Goal: Information Seeking & Learning: Learn about a topic

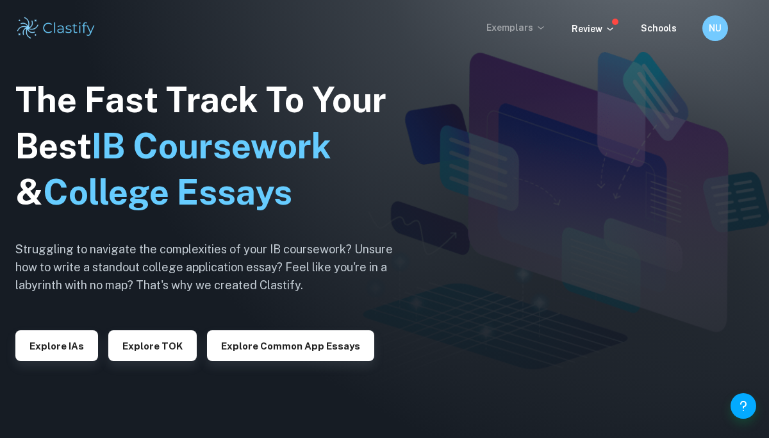
click at [517, 28] on p "Exemplars" at bounding box center [516, 28] width 60 height 14
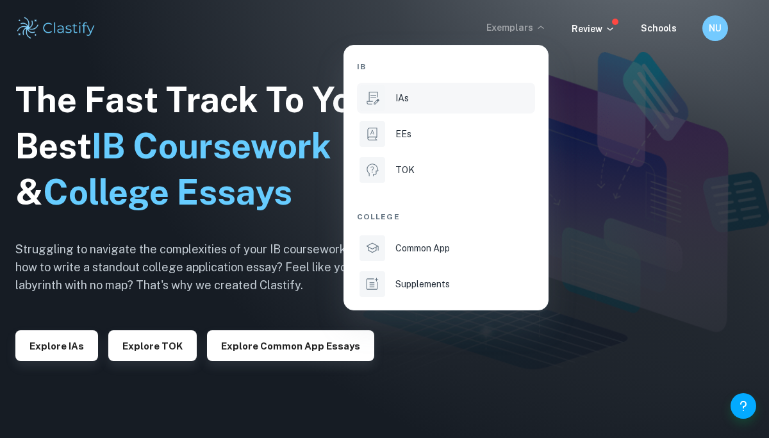
click at [451, 98] on div "IAs" at bounding box center [463, 98] width 137 height 14
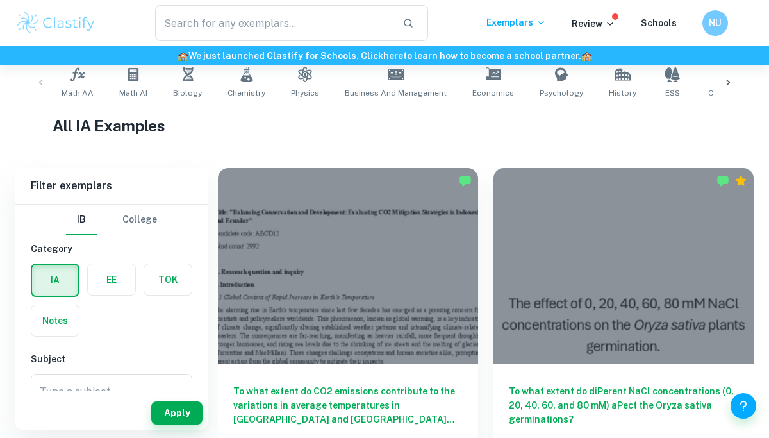
scroll to position [260, 0]
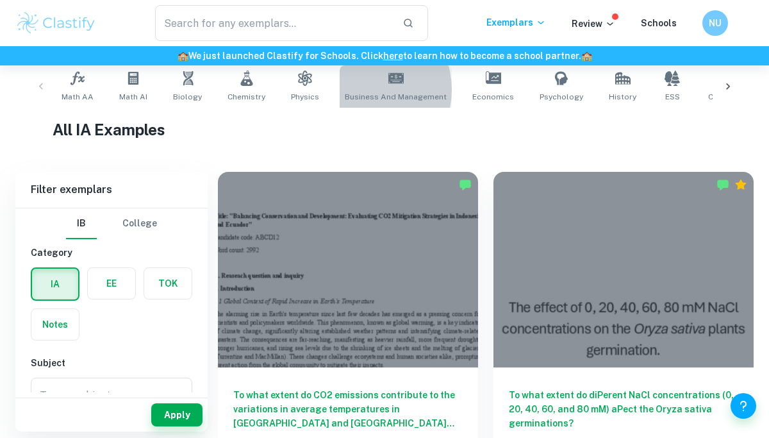
click at [358, 90] on link "Business and Management" at bounding box center [396, 86] width 112 height 42
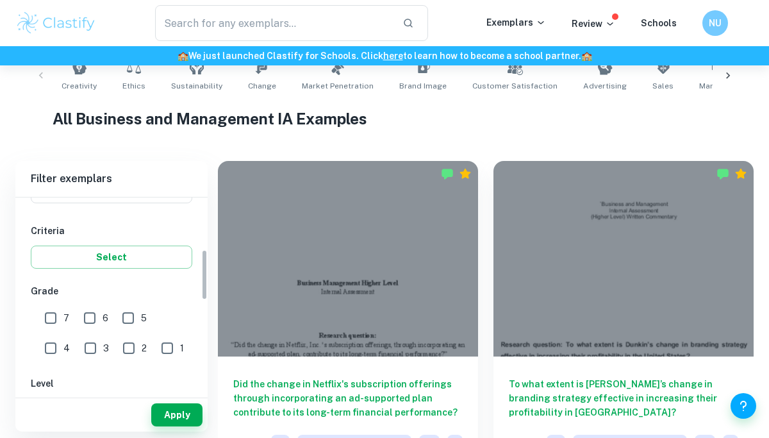
scroll to position [199, 0]
click at [51, 317] on input "7" at bounding box center [51, 319] width 26 height 26
checkbox input "true"
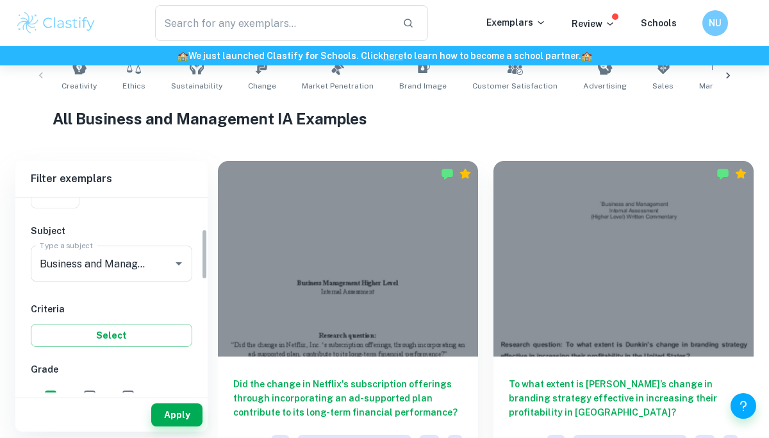
scroll to position [120, 0]
click at [156, 269] on icon "Clear" at bounding box center [162, 264] width 13 height 13
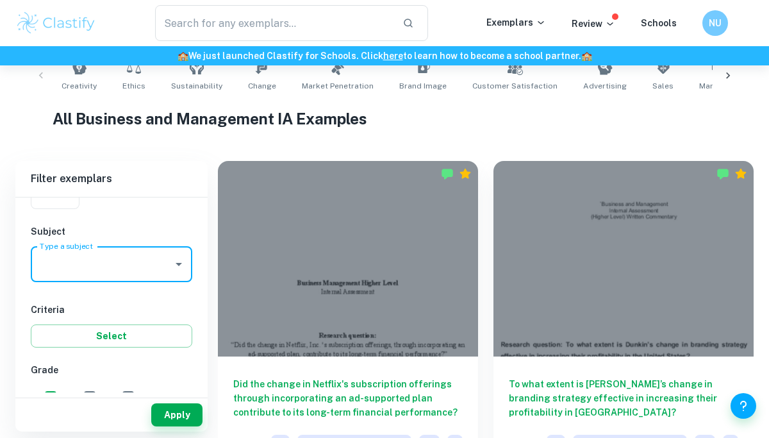
click at [145, 302] on h6 "Criteria" at bounding box center [112, 309] width 162 height 14
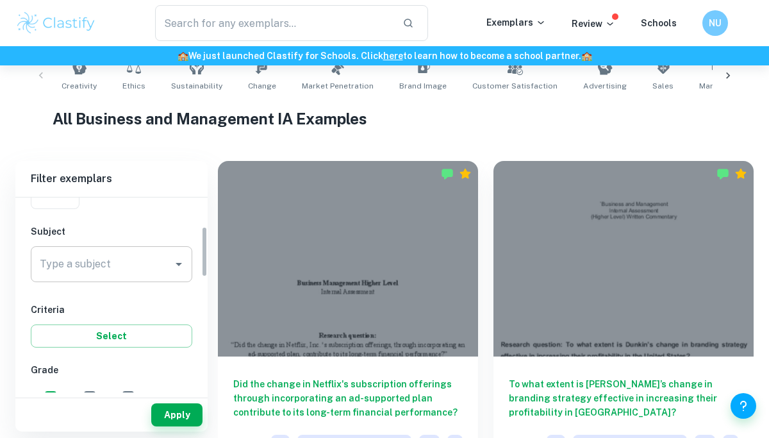
scroll to position [83, 0]
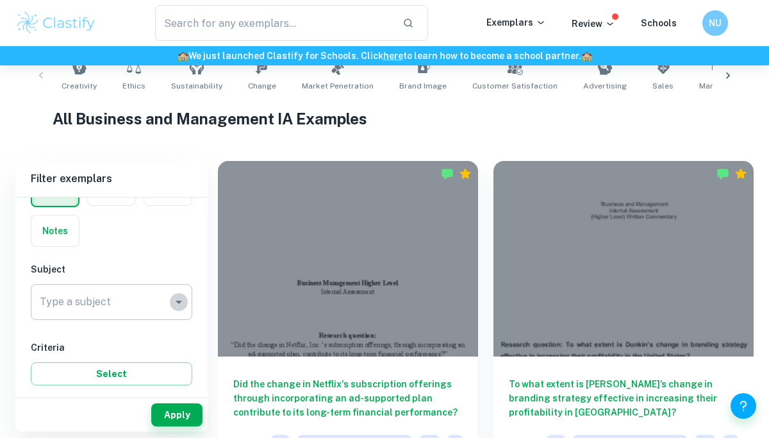
click at [182, 305] on icon "Open" at bounding box center [178, 301] width 15 height 15
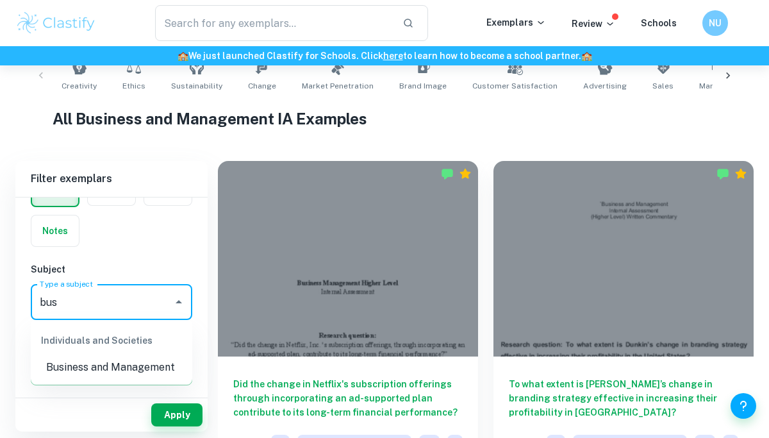
click at [92, 366] on li "Business and Management" at bounding box center [112, 367] width 162 height 23
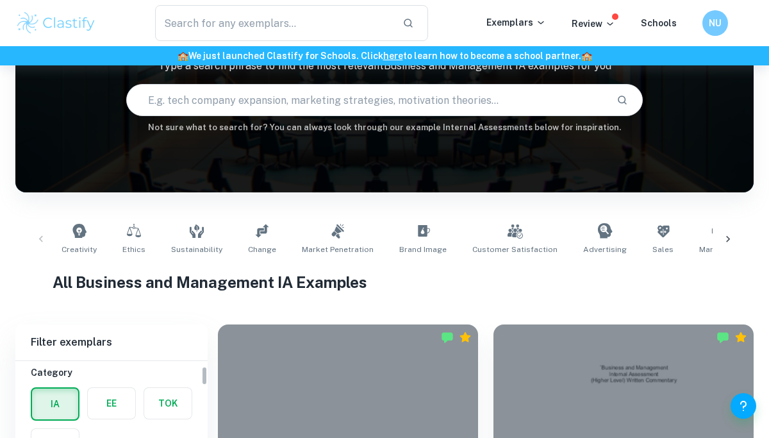
scroll to position [217, 0]
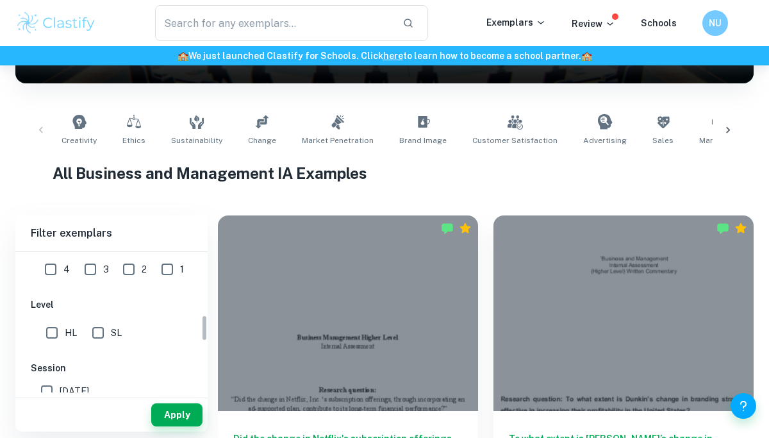
type input "Business and Management"
click at [102, 326] on input "SL" at bounding box center [98, 333] width 26 height 26
checkbox input "true"
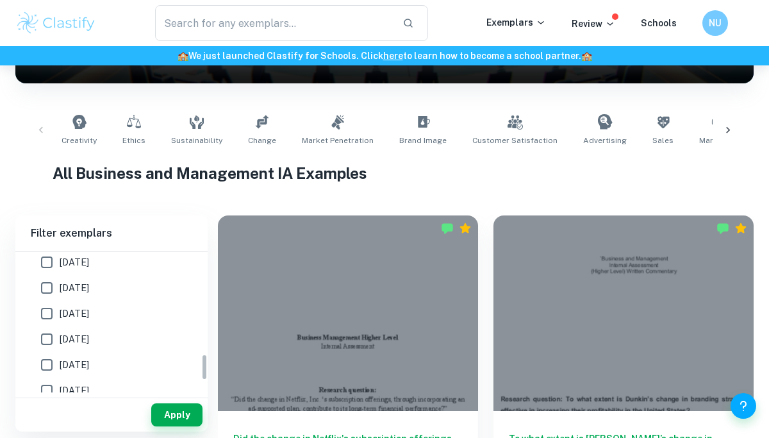
scroll to position [546, 0]
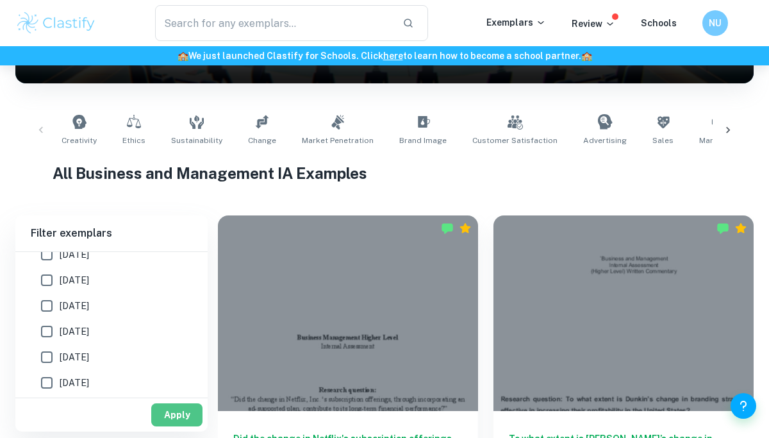
click at [179, 418] on button "Apply" at bounding box center [176, 414] width 51 height 23
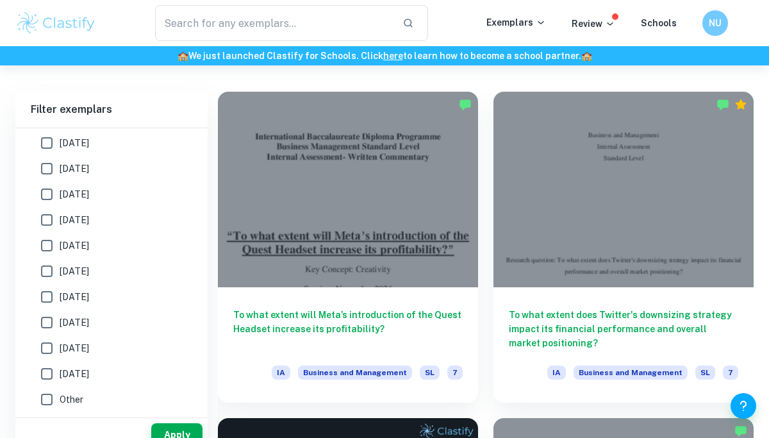
scroll to position [477, 0]
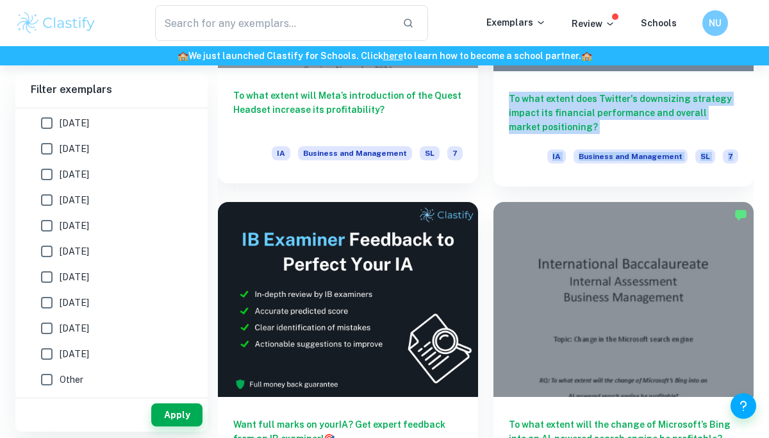
scroll to position [583, 0]
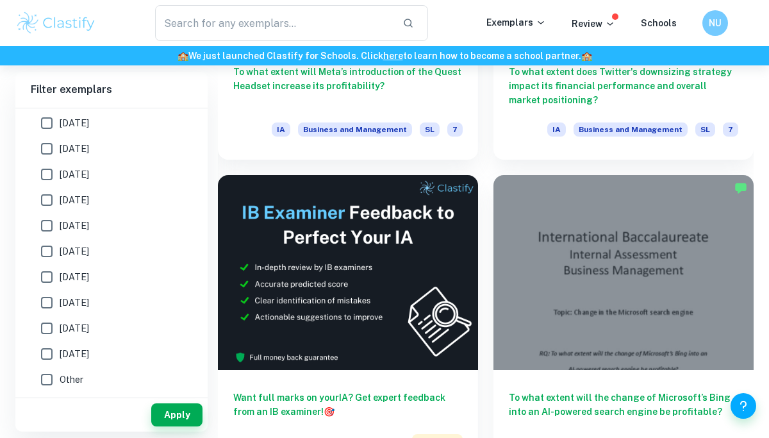
click at [482, 192] on div "To what extent will the change of Microsoft’s Bing into an AI-powered search en…" at bounding box center [616, 323] width 276 height 326
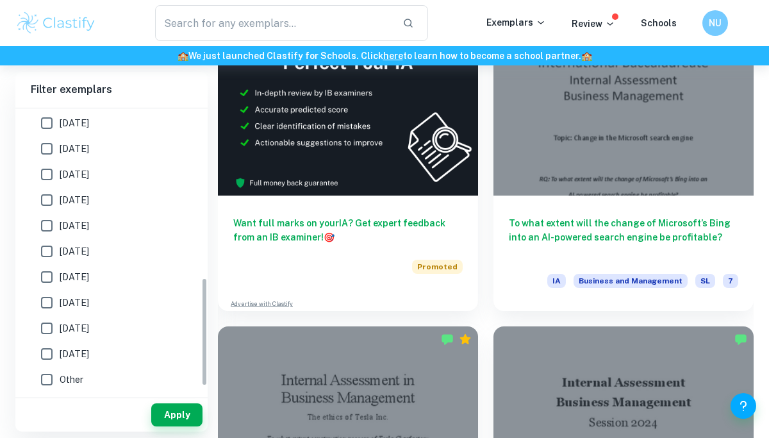
scroll to position [434, 0]
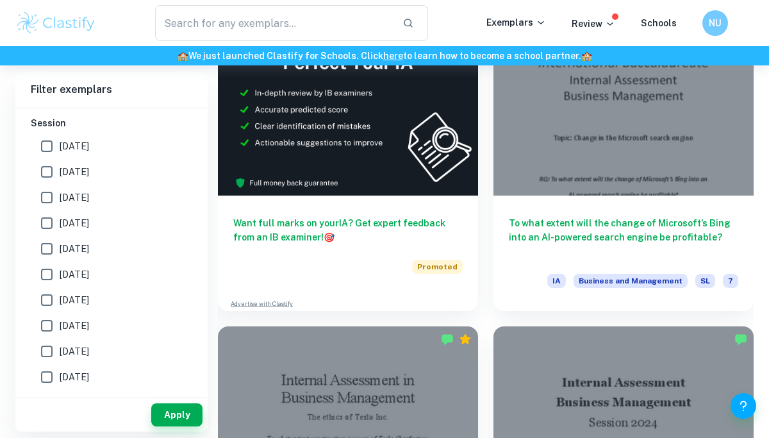
click at [94, 185] on label "November 2024" at bounding box center [108, 198] width 148 height 26
click at [60, 185] on input "November 2024" at bounding box center [47, 198] width 26 height 26
click at [80, 193] on span "November 2024" at bounding box center [74, 197] width 29 height 14
click at [60, 193] on input "November 2024" at bounding box center [47, 198] width 26 height 26
checkbox input "false"
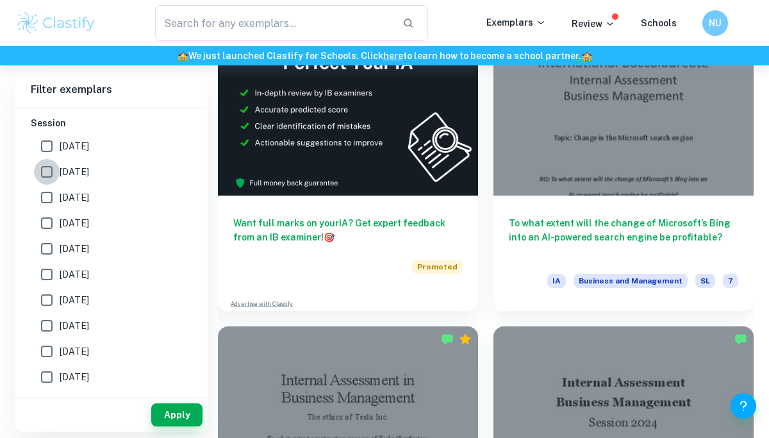
click at [51, 170] on input "[DATE]" at bounding box center [47, 172] width 26 height 26
checkbox input "true"
click at [174, 409] on button "Apply" at bounding box center [176, 414] width 51 height 23
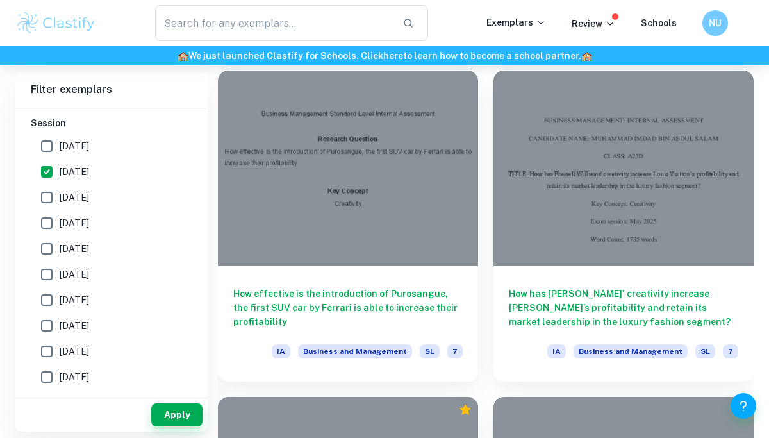
scroll to position [1019, 0]
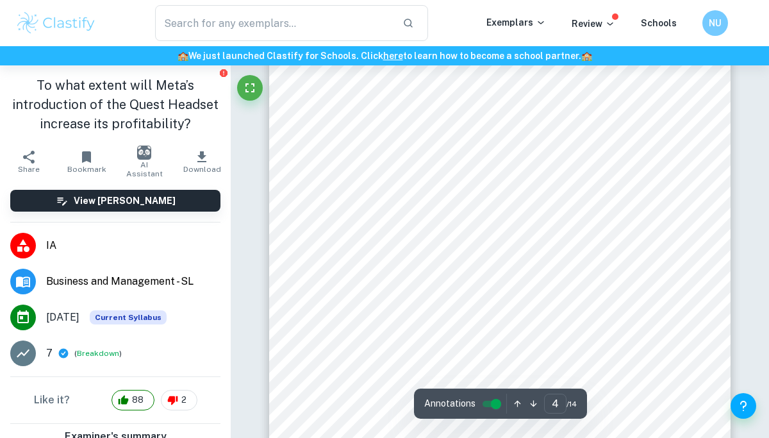
scroll to position [2149, 0]
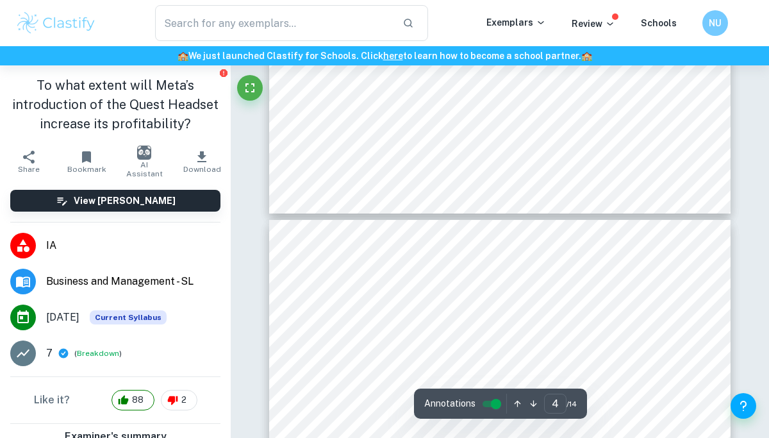
type input "5"
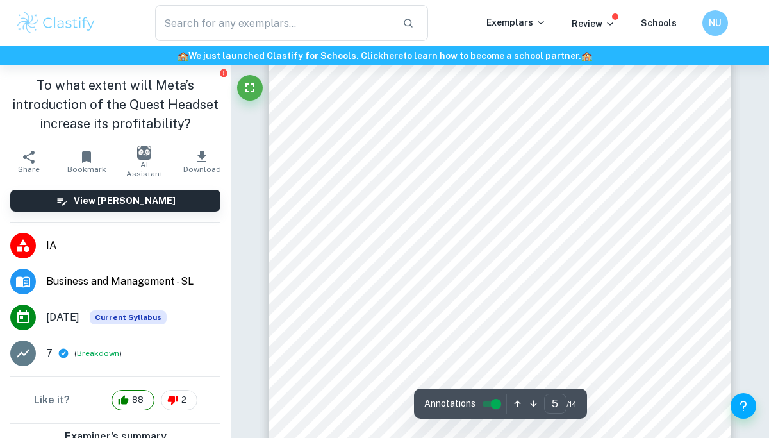
scroll to position [2737, 0]
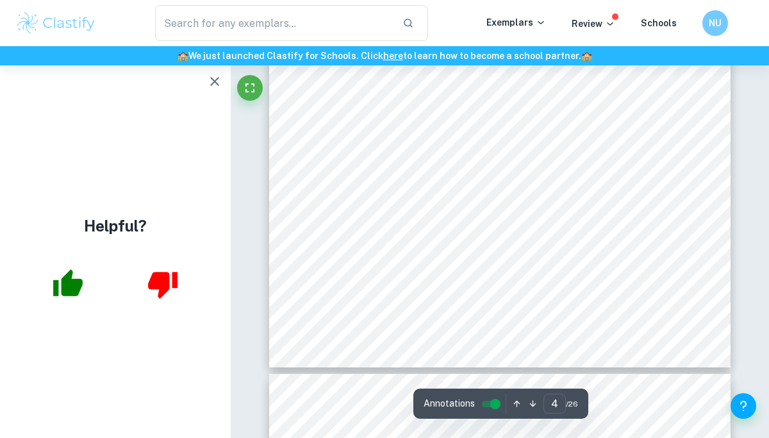
scroll to position [2231, 0]
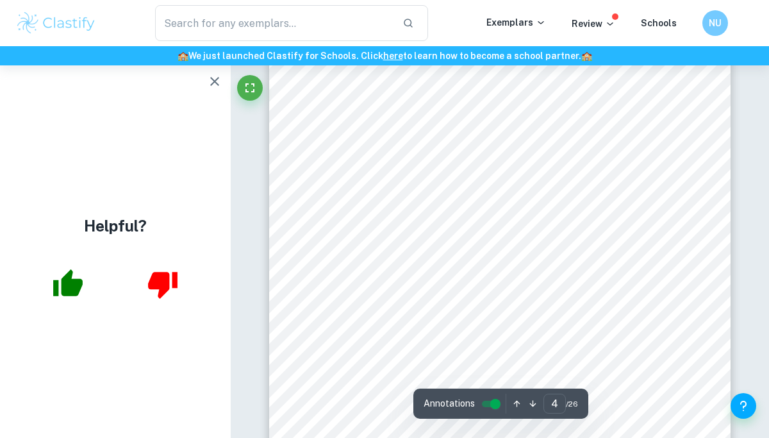
click at [216, 92] on button "button" at bounding box center [215, 82] width 26 height 26
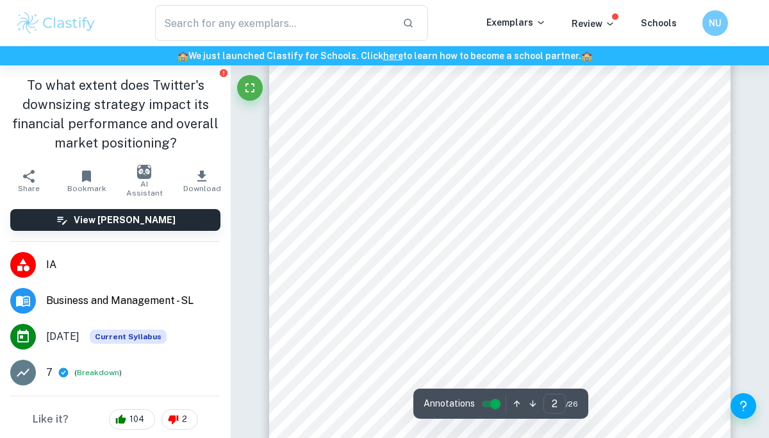
scroll to position [897, 0]
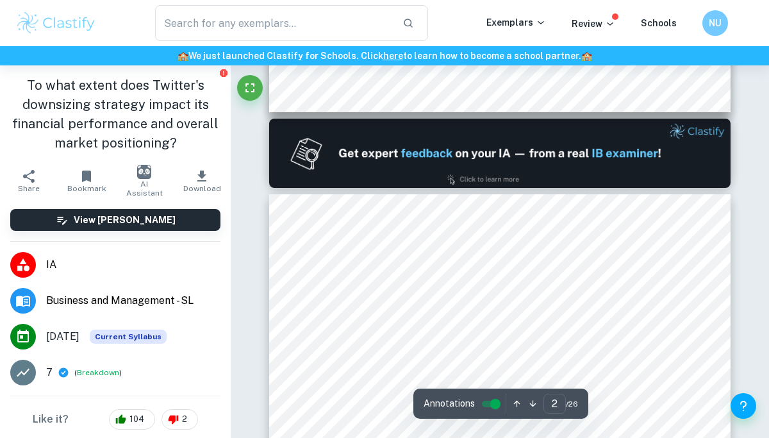
type input "1"
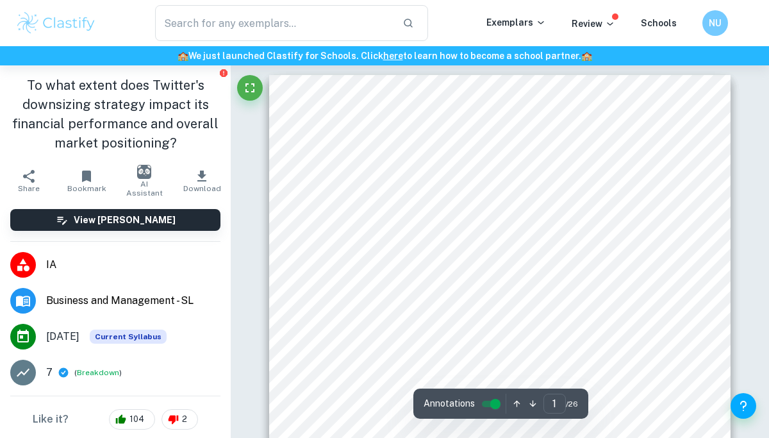
scroll to position [0, 0]
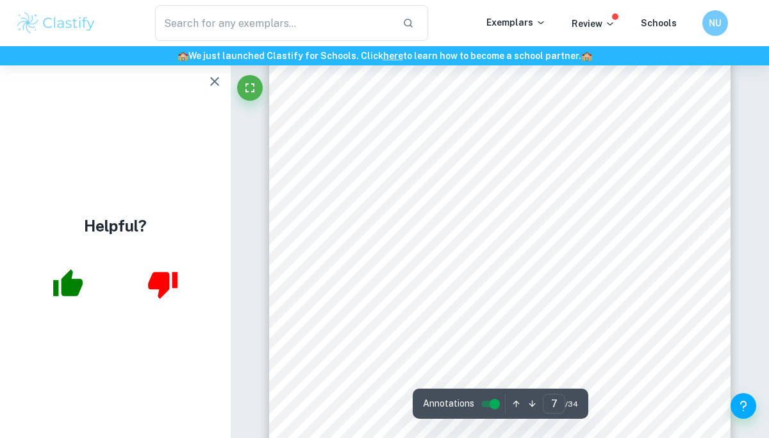
scroll to position [4273, 0]
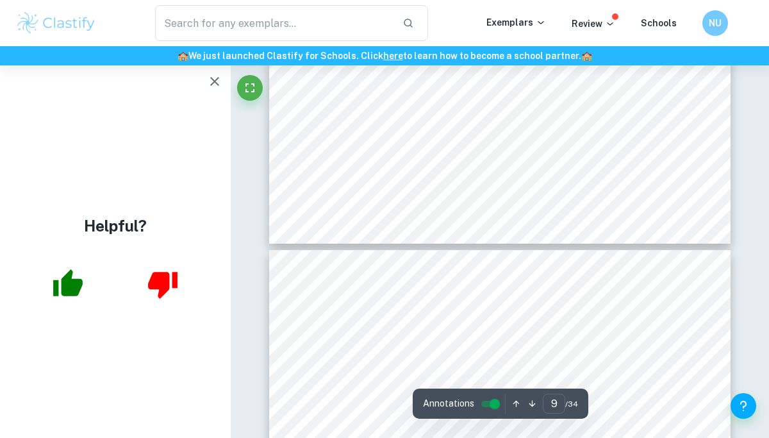
type input "10"
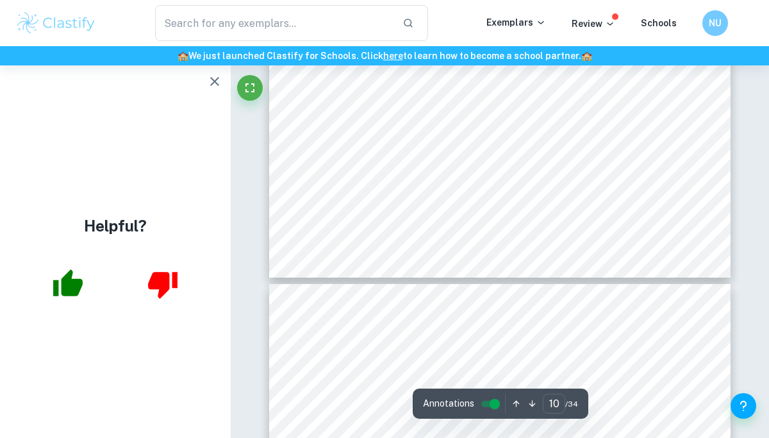
scroll to position [6451, 0]
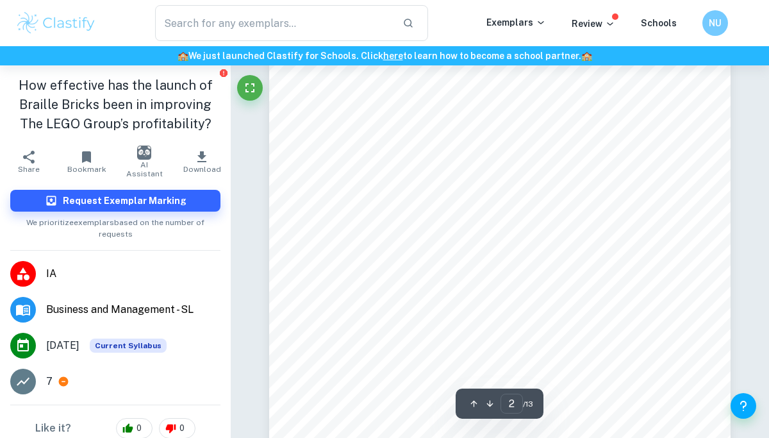
scroll to position [819, 0]
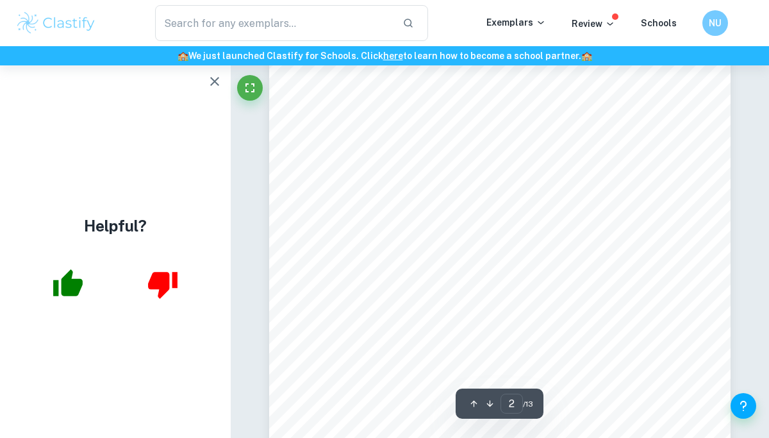
click at [210, 86] on icon "button" at bounding box center [214, 81] width 15 height 15
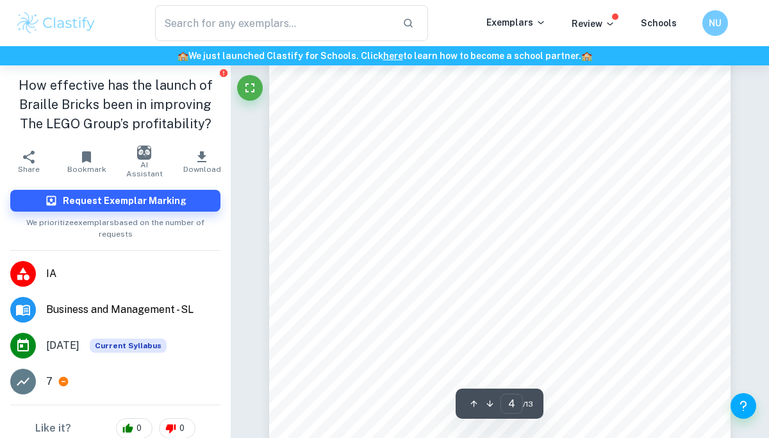
scroll to position [2332, 0]
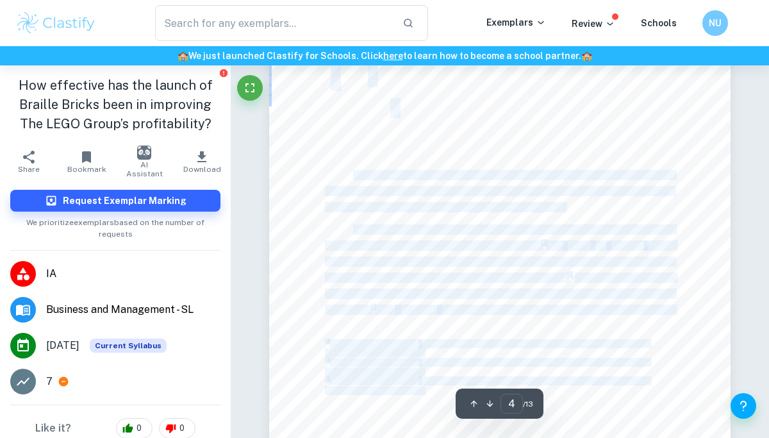
drag, startPoint x: 354, startPoint y: 174, endPoint x: 671, endPoint y: 317, distance: 348.2
click at [671, 317] on div "4 2.0 FINDINGS AND ANALYSIS 2.1 Ansoff Matrix The Ansoff matrix will be used to…" at bounding box center [499, 124] width 461 height 652
copy div "It would be most appropriate to categorize the release of the Braille Bricks in…"
click at [667, 195] on div "4 2.0 FINDINGS AND ANALYSIS 2.1 Ansoff Matrix The Ansoff matrix will be used to…" at bounding box center [499, 124] width 461 height 652
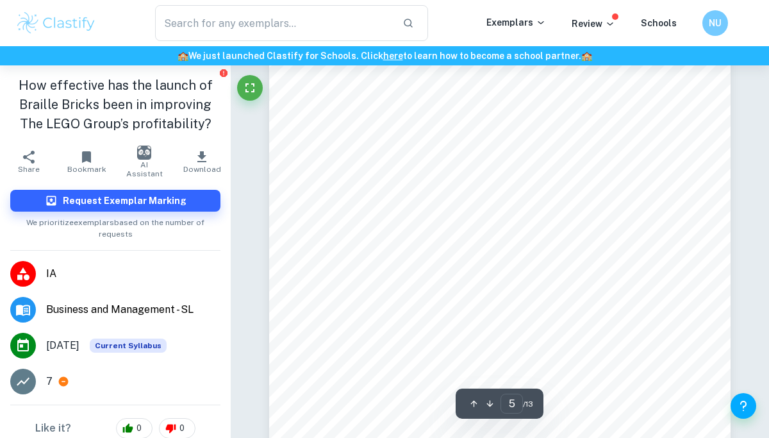
scroll to position [2963, 0]
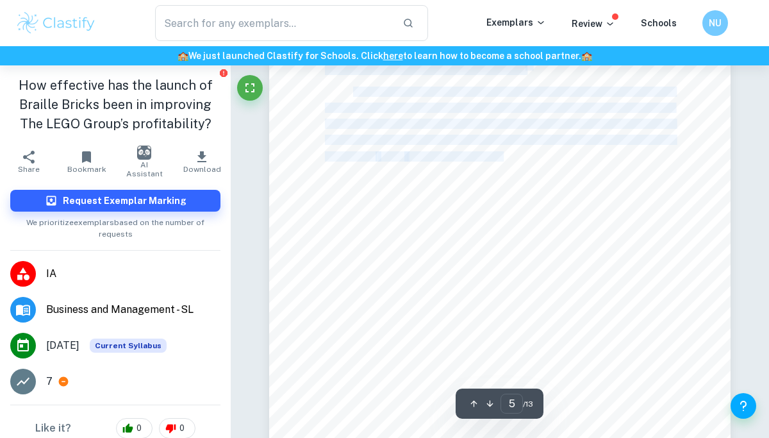
drag, startPoint x: 326, startPoint y: 229, endPoint x: 503, endPoint y: 154, distance: 193.0
click at [503, 154] on div "5 inclusive environment where children with and without visual impairments can …" at bounding box center [499, 152] width 461 height 652
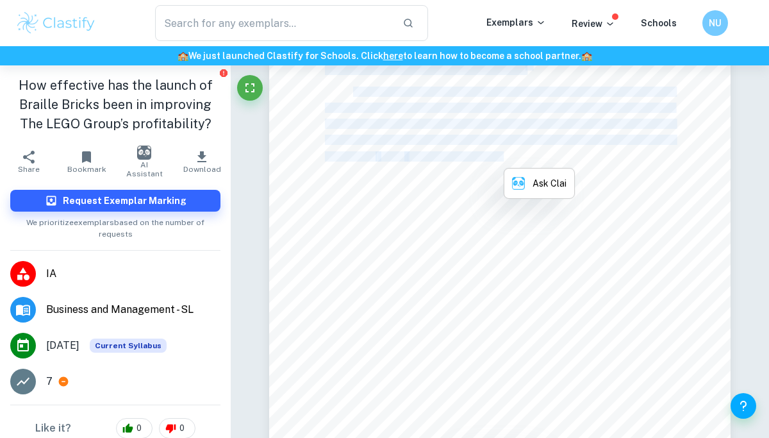
copy div "inclusive environment where children with and without visual impairments can en…"
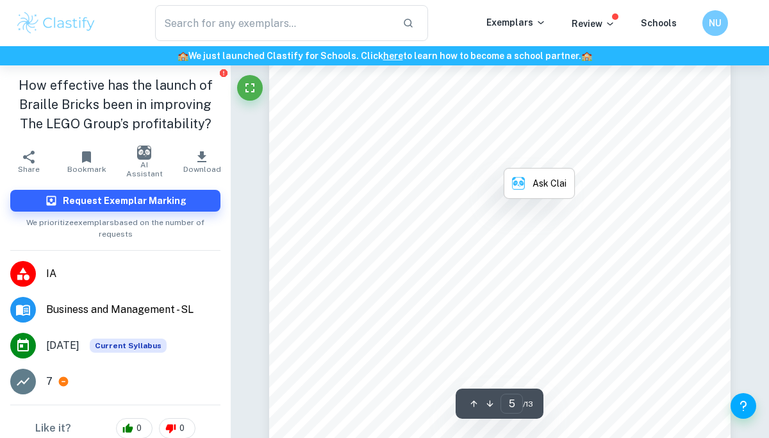
click at [615, 166] on div "5 inclusive environment where children with and without visual impairments can …" at bounding box center [499, 152] width 461 height 652
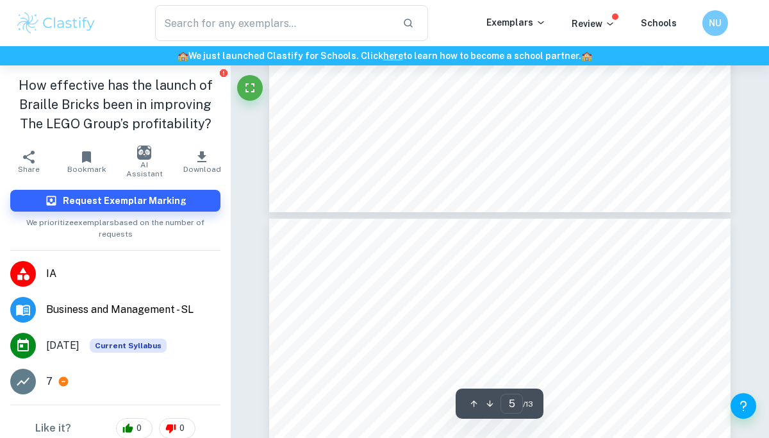
type input "4"
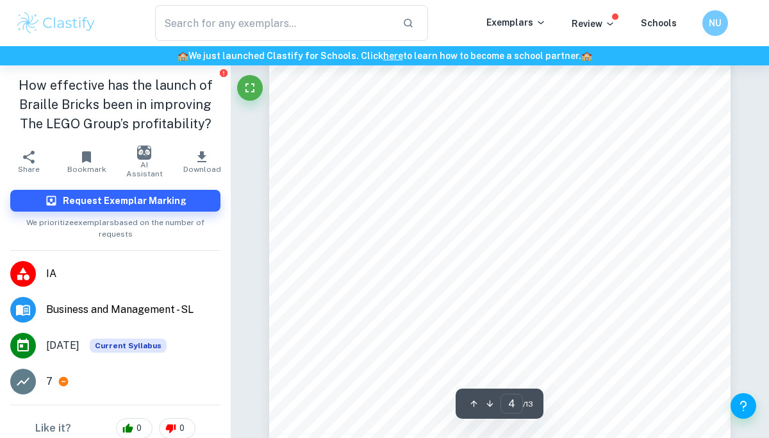
scroll to position [2075, 0]
